Goal: Find specific page/section: Find specific page/section

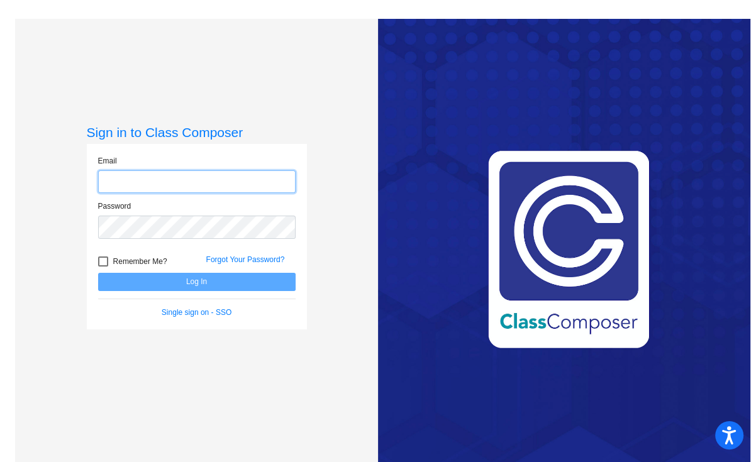
type input "[EMAIL_ADDRESS][DOMAIN_NAME]"
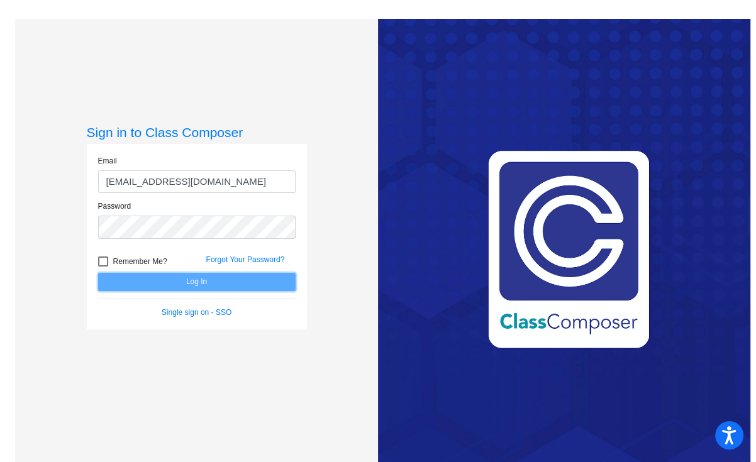
click at [165, 280] on button "Log In" at bounding box center [196, 282] width 197 height 18
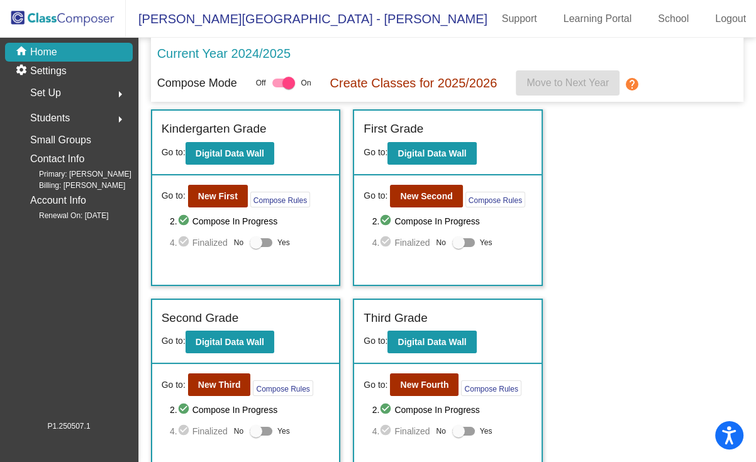
scroll to position [92, 0]
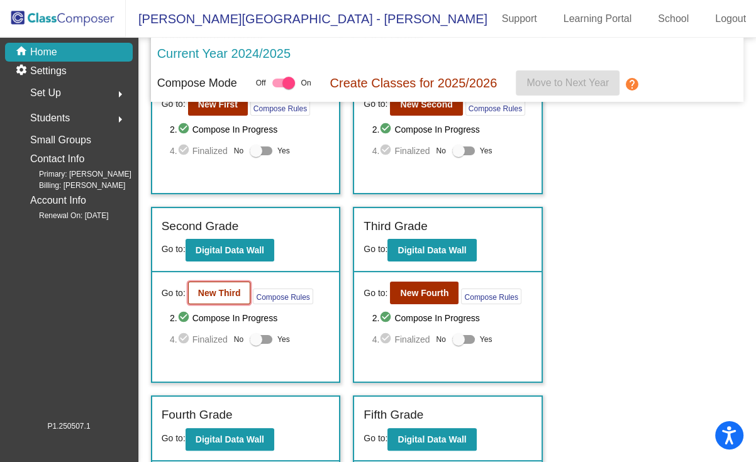
click at [231, 285] on button "New Third" at bounding box center [219, 293] width 63 height 23
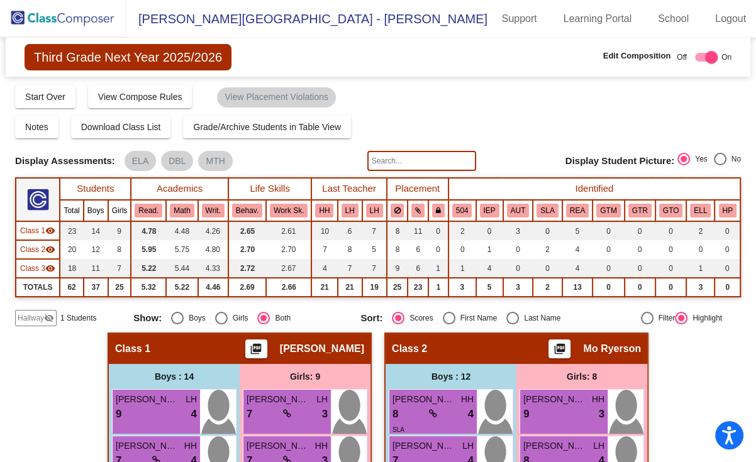
click at [389, 158] on input "text" at bounding box center [421, 161] width 109 height 20
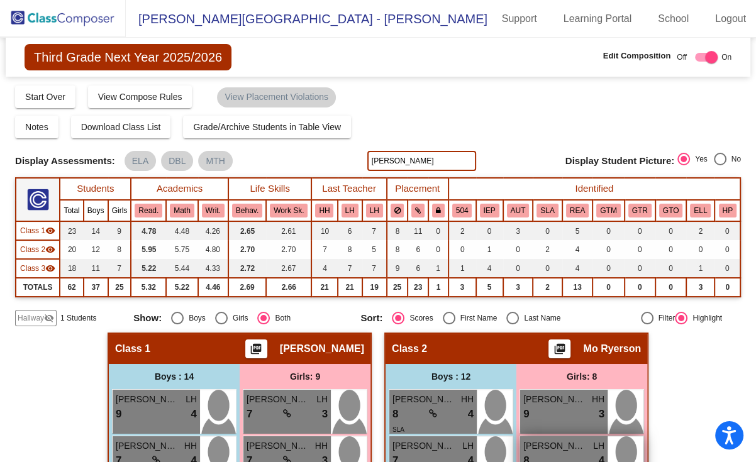
type input "[PERSON_NAME]"
